Goal: Information Seeking & Learning: Learn about a topic

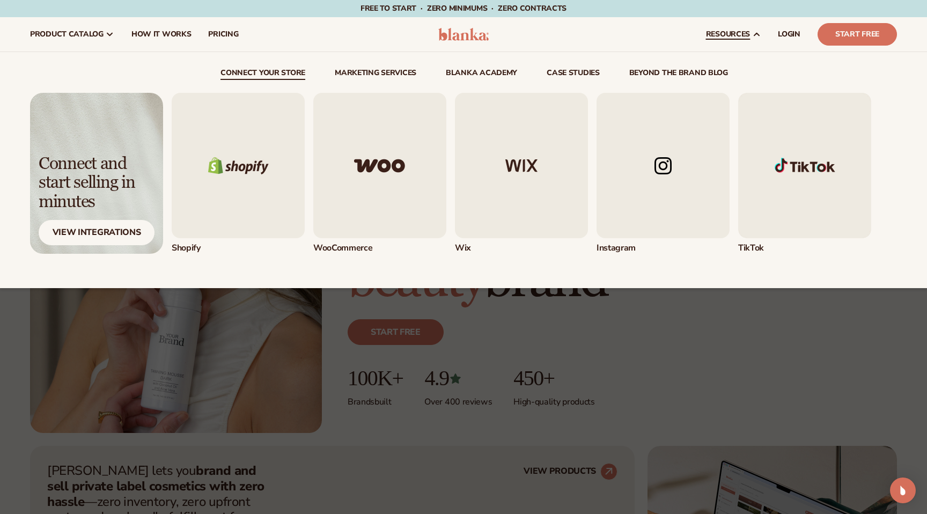
click at [723, 37] on span "resources" at bounding box center [728, 34] width 44 height 9
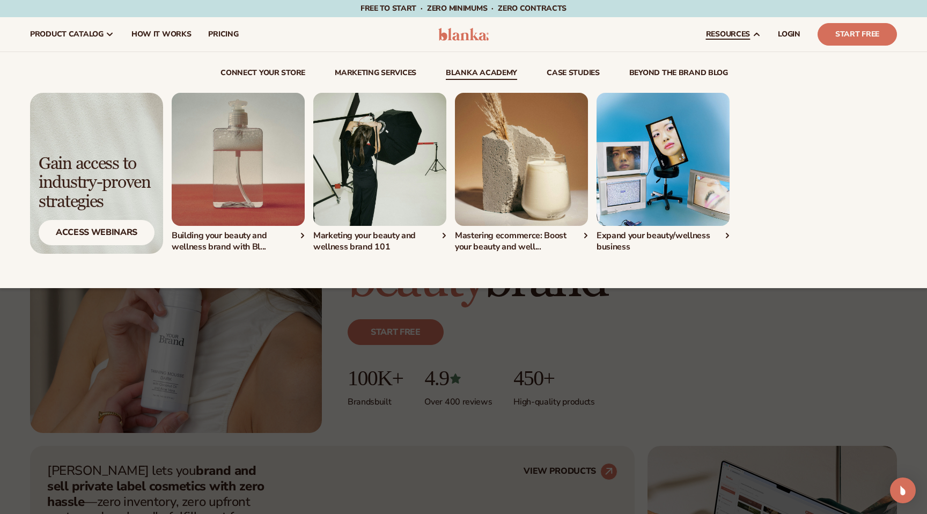
click at [488, 69] on link "Blanka Academy" at bounding box center [481, 74] width 71 height 11
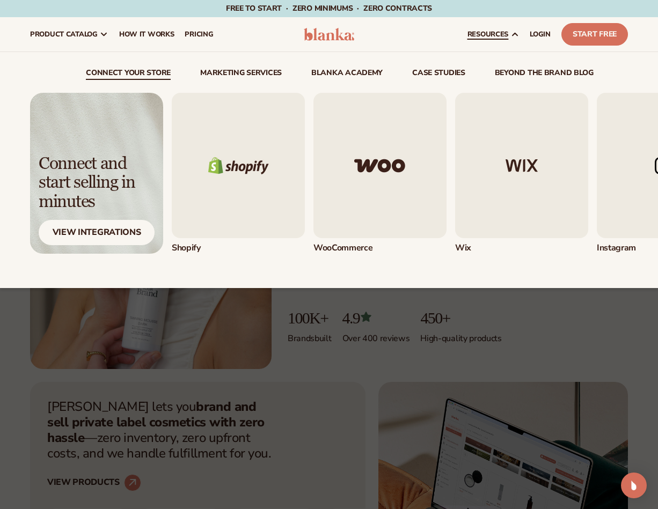
click at [488, 21] on link "resources" at bounding box center [493, 34] width 62 height 34
